Goal: Task Accomplishment & Management: Use online tool/utility

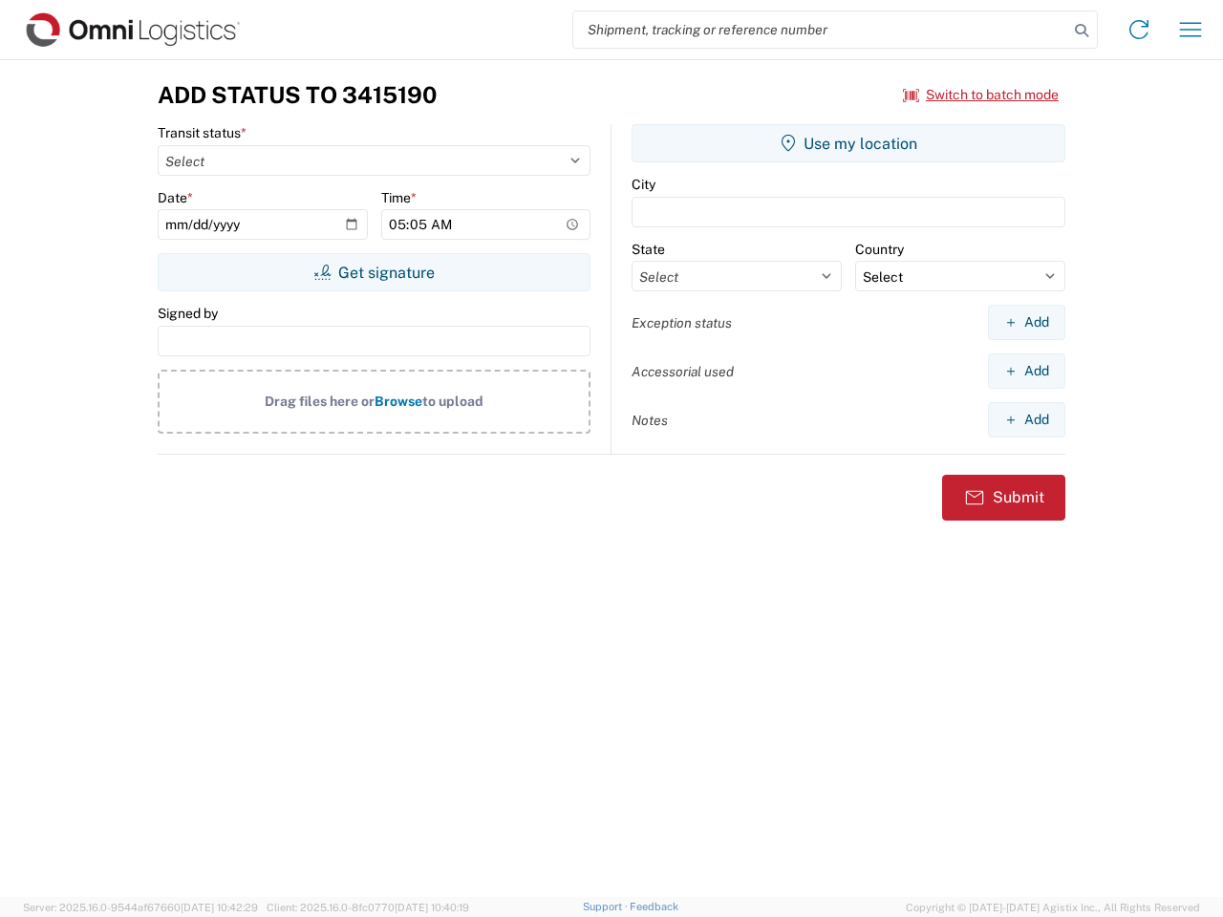
click at [821, 30] on input "search" at bounding box center [820, 29] width 495 height 36
click at [1082, 31] on icon at bounding box center [1081, 30] width 27 height 27
click at [1139, 30] on icon at bounding box center [1139, 29] width 31 height 31
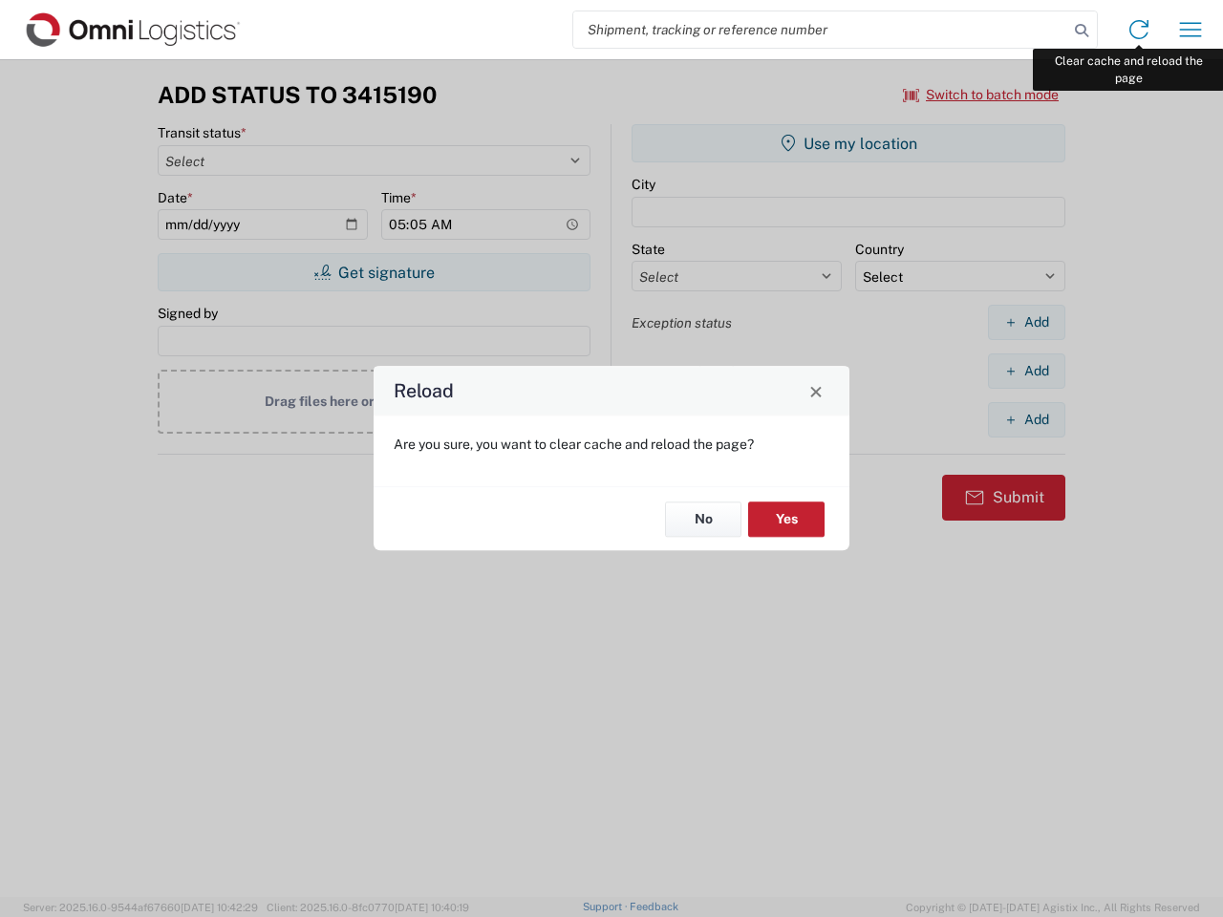
click at [1191, 30] on div "Reload Are you sure, you want to clear cache and reload the page? No Yes" at bounding box center [611, 458] width 1223 height 917
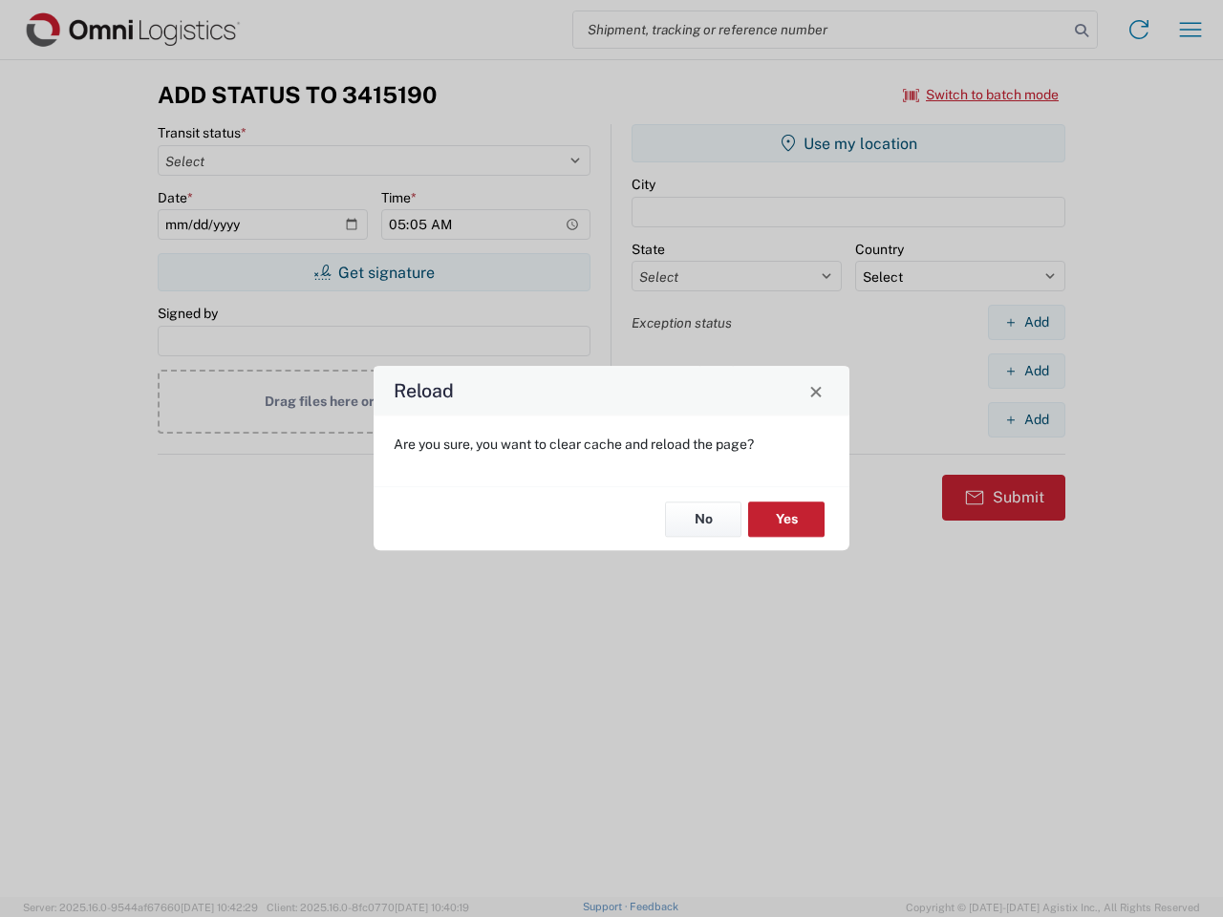
click at [981, 95] on div "Reload Are you sure, you want to clear cache and reload the page? No Yes" at bounding box center [611, 458] width 1223 height 917
click at [374, 272] on div "Reload Are you sure, you want to clear cache and reload the page? No Yes" at bounding box center [611, 458] width 1223 height 917
click at [849, 143] on div "Reload Are you sure, you want to clear cache and reload the page? No Yes" at bounding box center [611, 458] width 1223 height 917
click at [1026, 322] on div "Reload Are you sure, you want to clear cache and reload the page? No Yes" at bounding box center [611, 458] width 1223 height 917
click at [1026, 371] on div "Reload Are you sure, you want to clear cache and reload the page? No Yes" at bounding box center [611, 458] width 1223 height 917
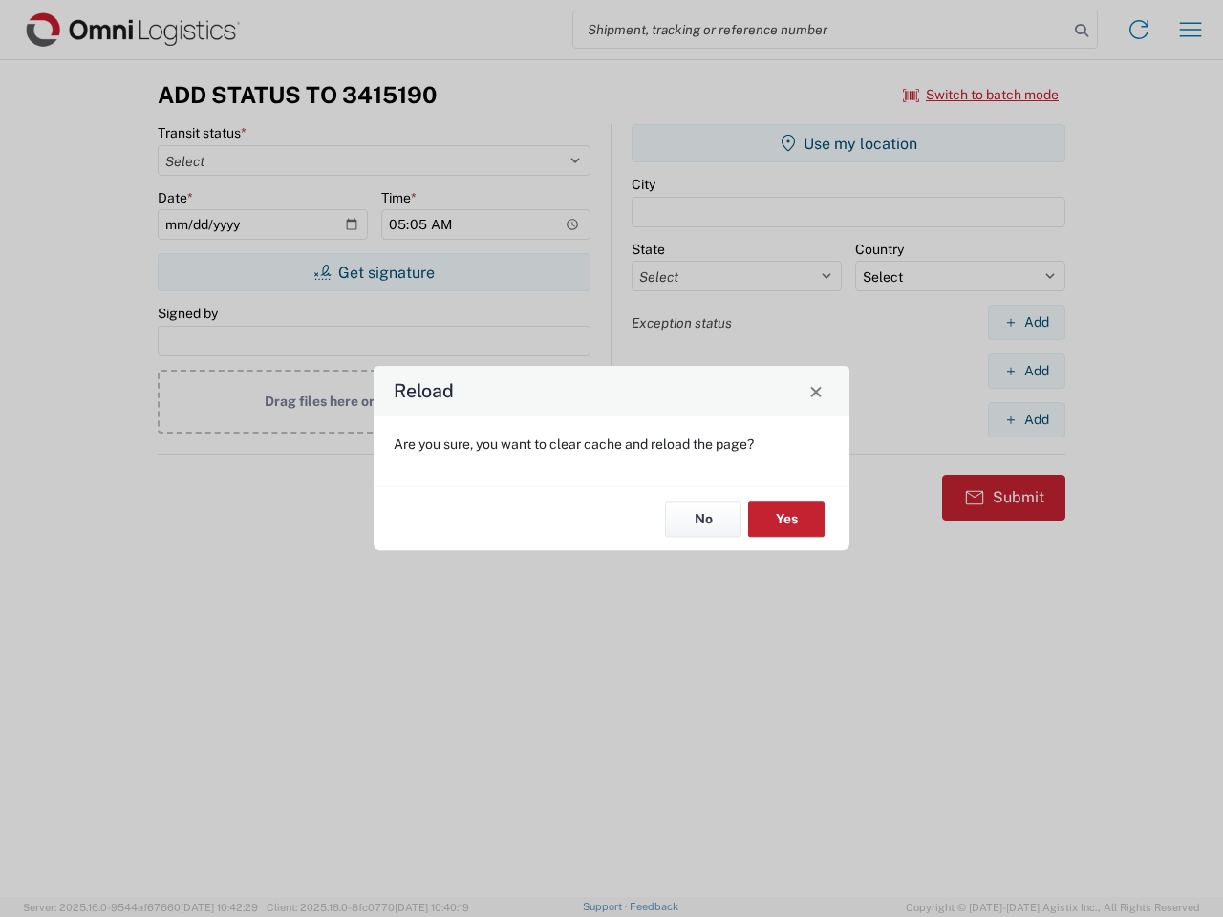
click at [1026, 419] on div "Reload Are you sure, you want to clear cache and reload the page? No Yes" at bounding box center [611, 458] width 1223 height 917
